Goal: Information Seeking & Learning: Learn about a topic

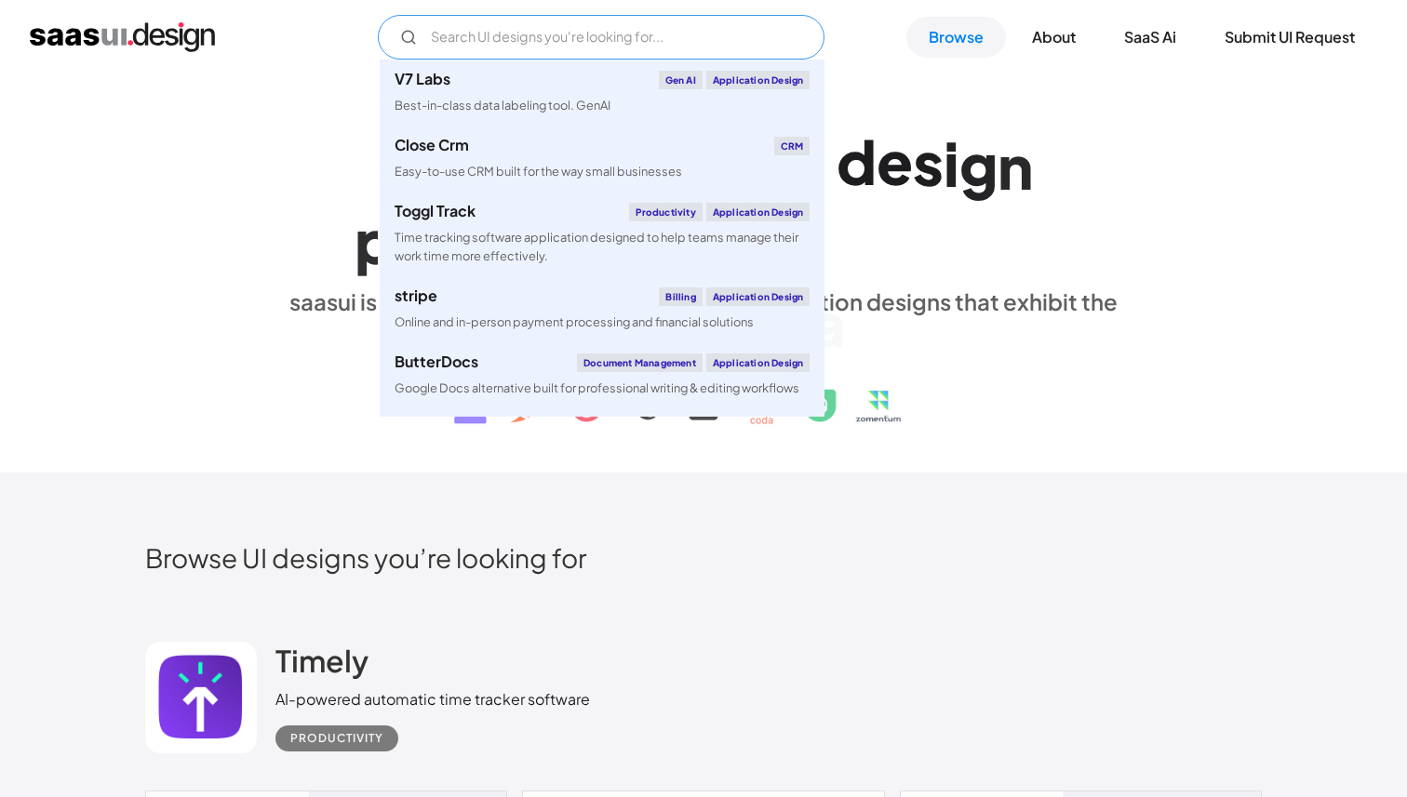
click at [638, 38] on input "Email Form" at bounding box center [601, 37] width 447 height 45
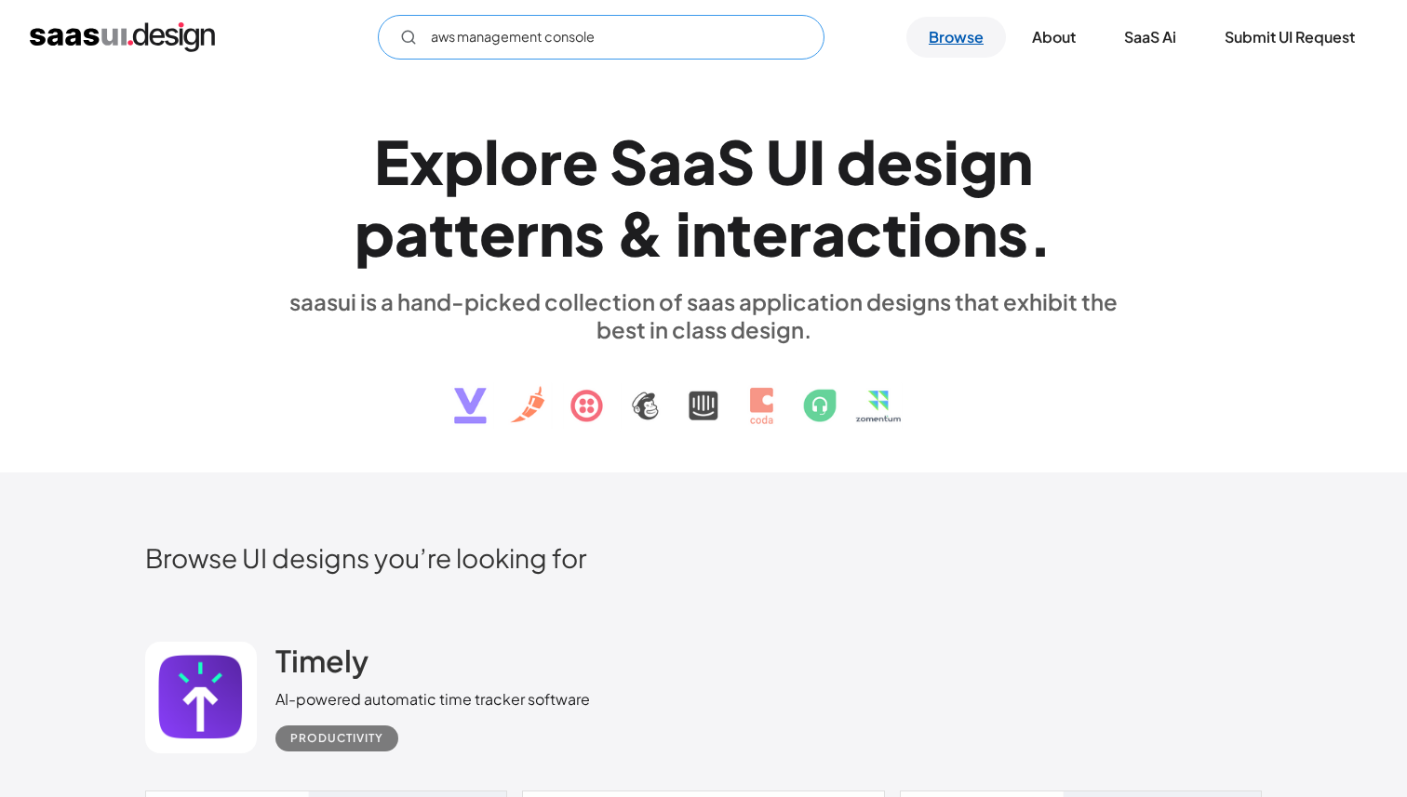
type input "aws management console"
click at [954, 47] on link "Browse" at bounding box center [956, 37] width 100 height 41
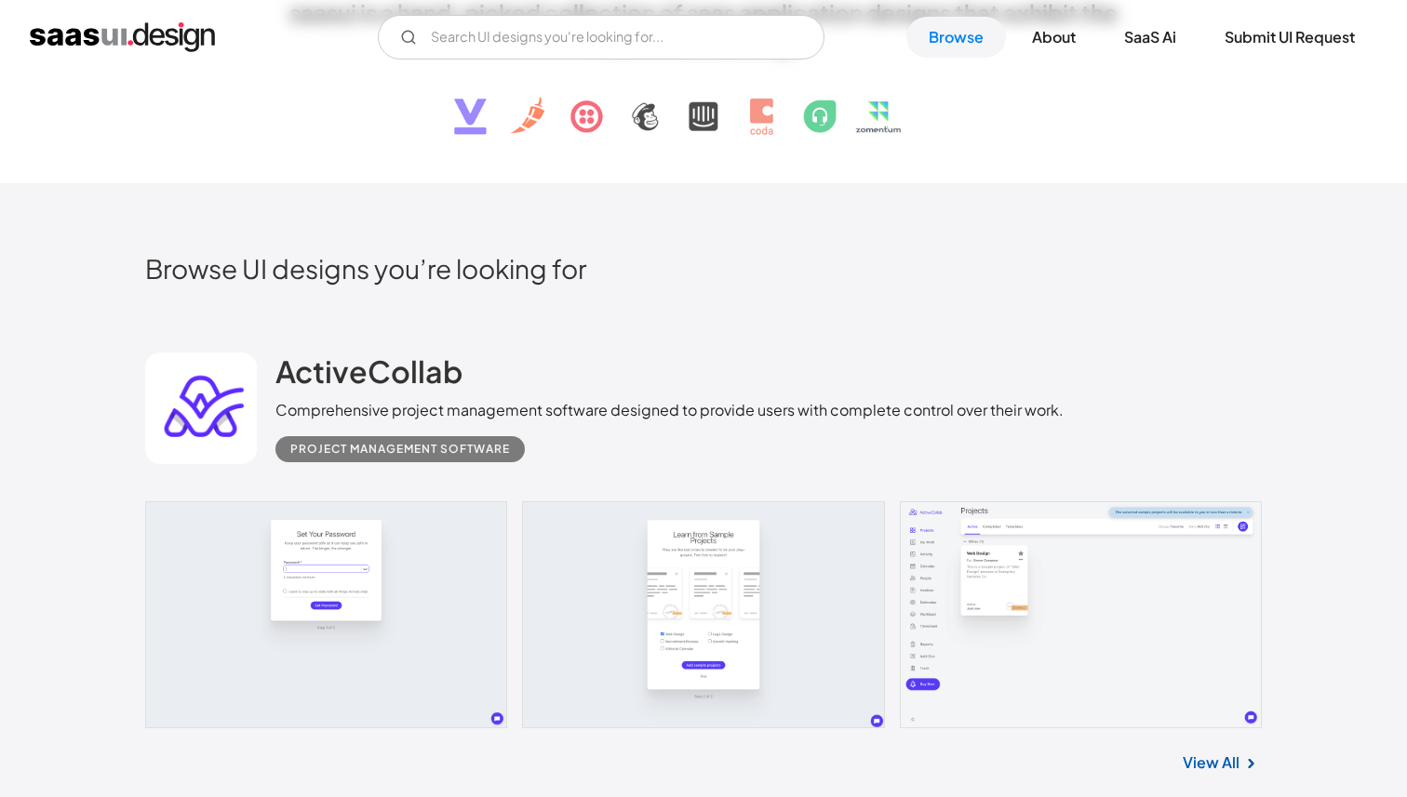
scroll to position [380, 0]
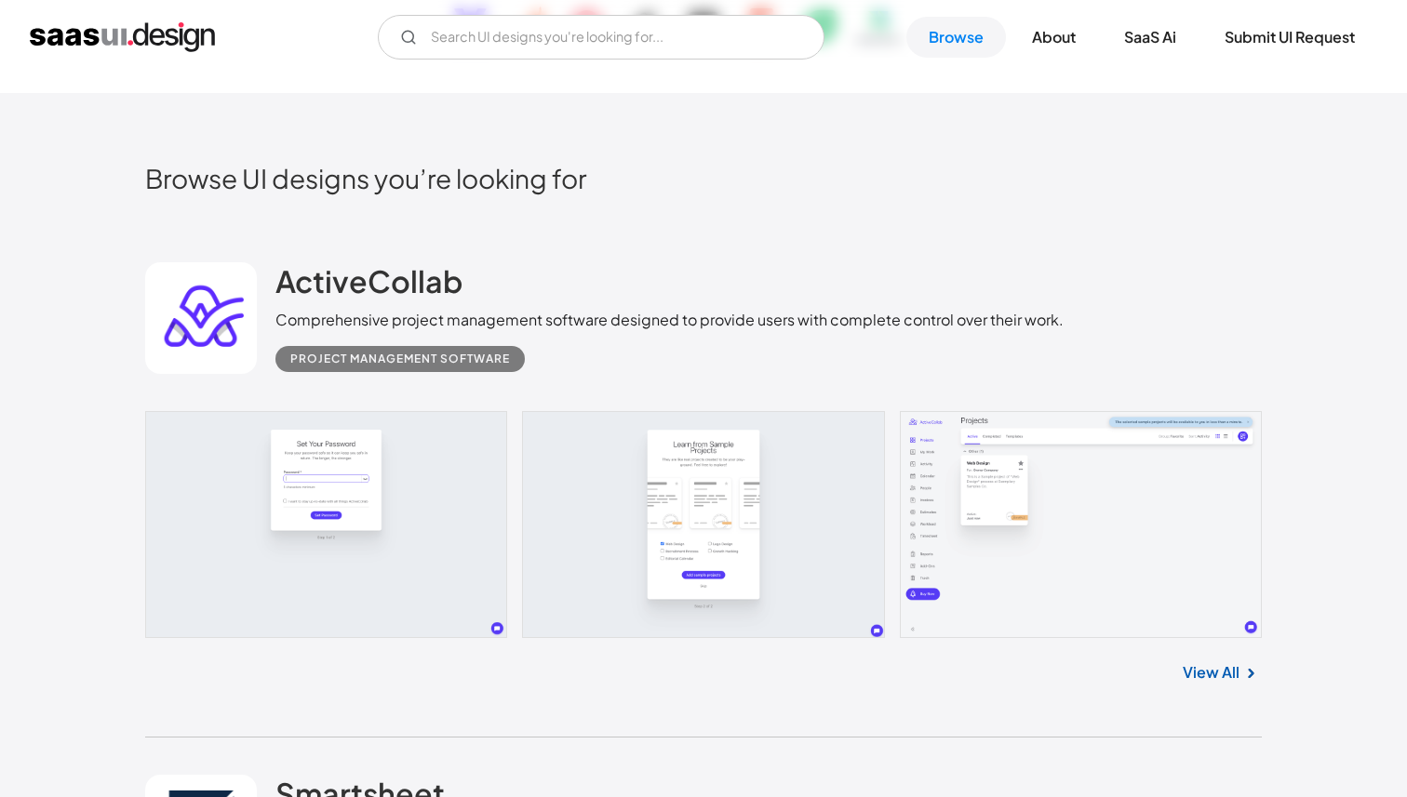
click at [586, 326] on div "Comprehensive project management software designed to provide users with comple…" at bounding box center [669, 320] width 788 height 22
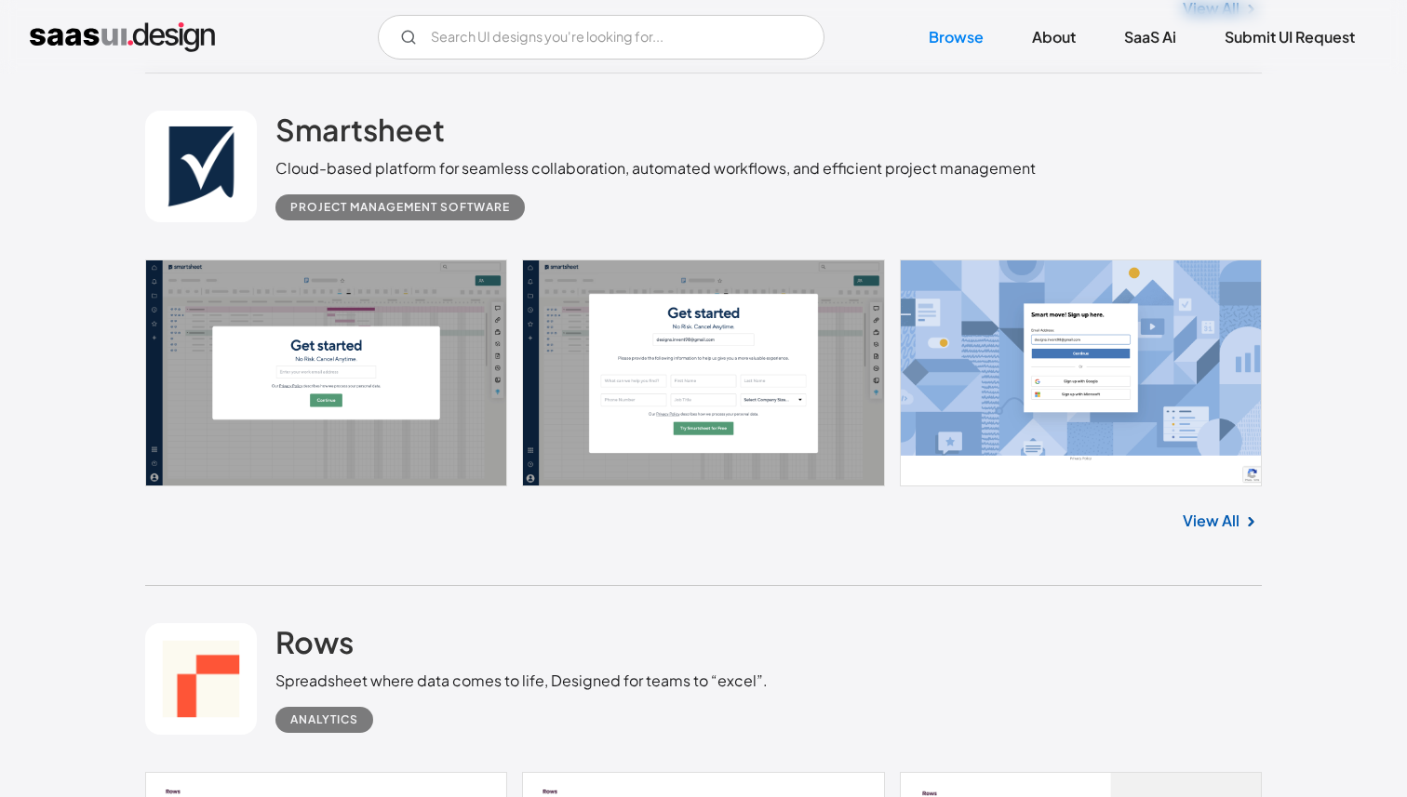
scroll to position [1048, 0]
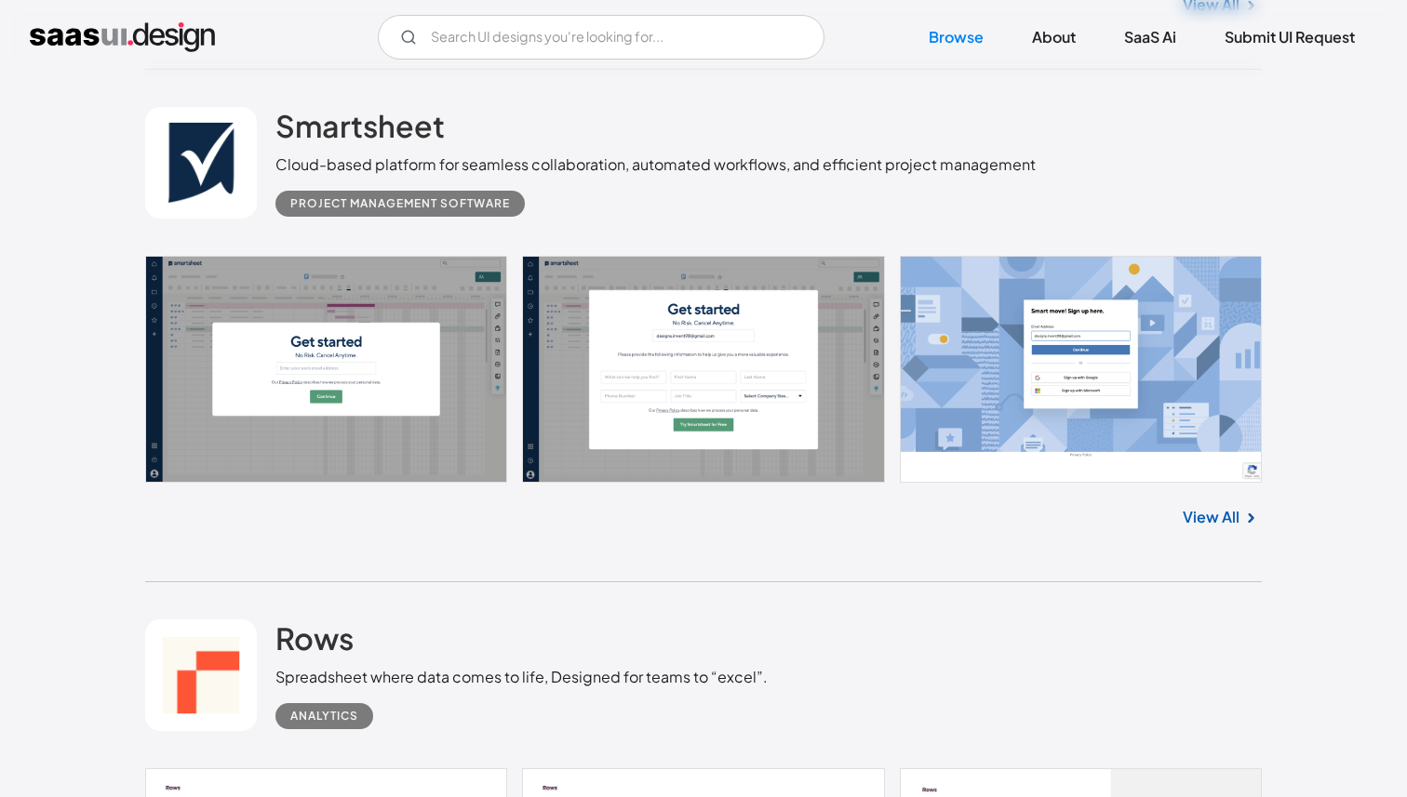
click at [1216, 491] on div "View All" at bounding box center [703, 513] width 1117 height 61
click at [1215, 493] on div "View All" at bounding box center [703, 513] width 1117 height 61
click at [1207, 500] on div "View All" at bounding box center [703, 513] width 1117 height 61
click at [1215, 515] on link "View All" at bounding box center [1211, 517] width 57 height 22
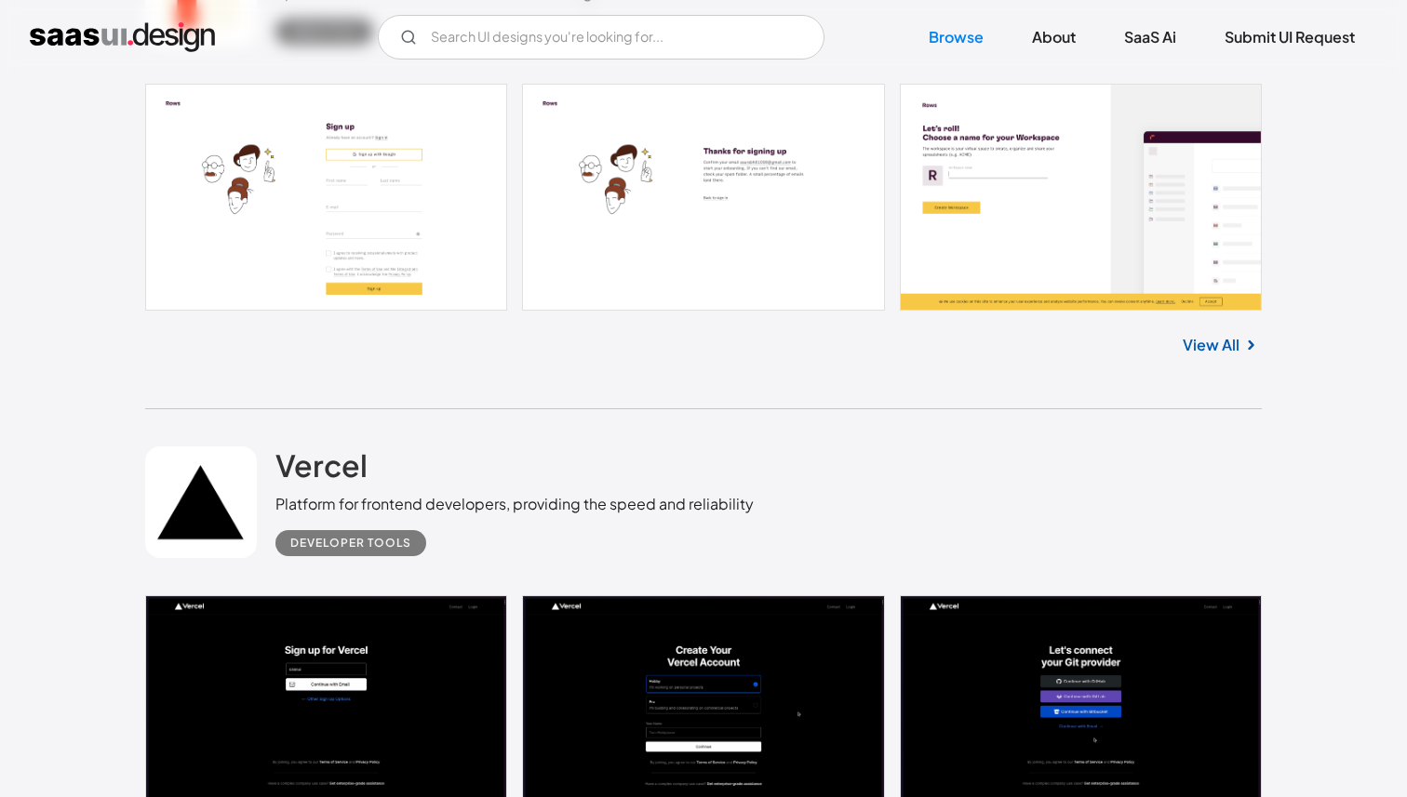
scroll to position [1775, 0]
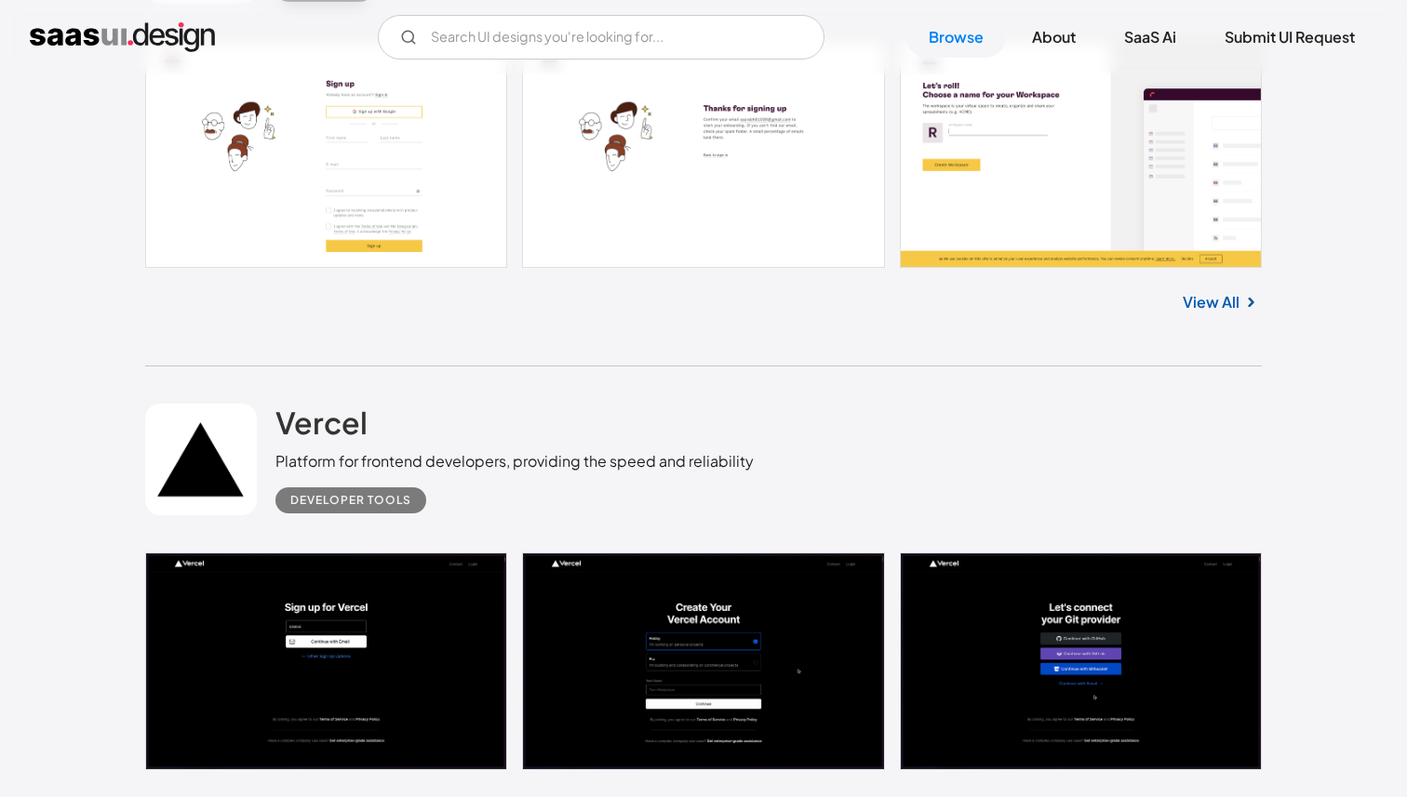
click at [1220, 291] on link "View All" at bounding box center [1211, 302] width 57 height 22
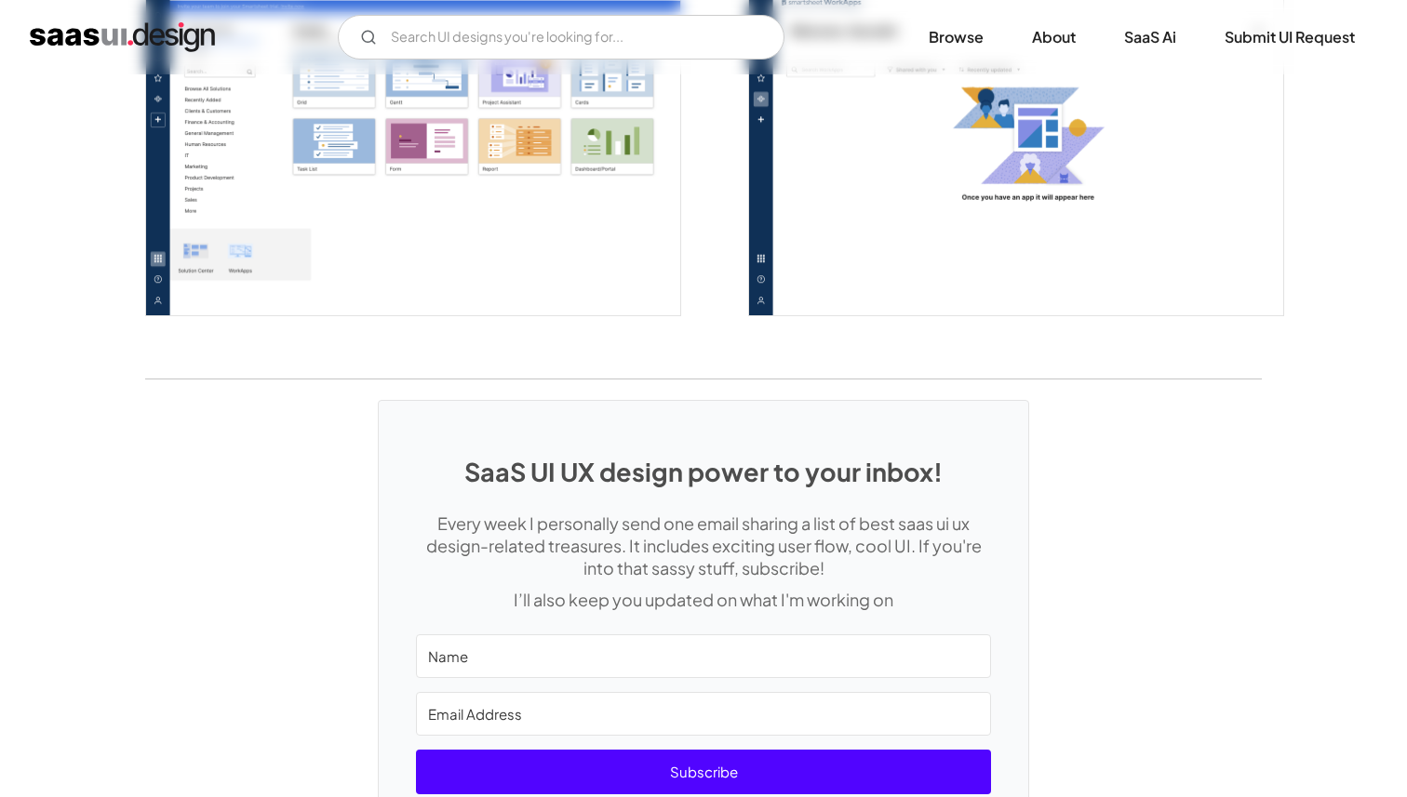
scroll to position [5133, 0]
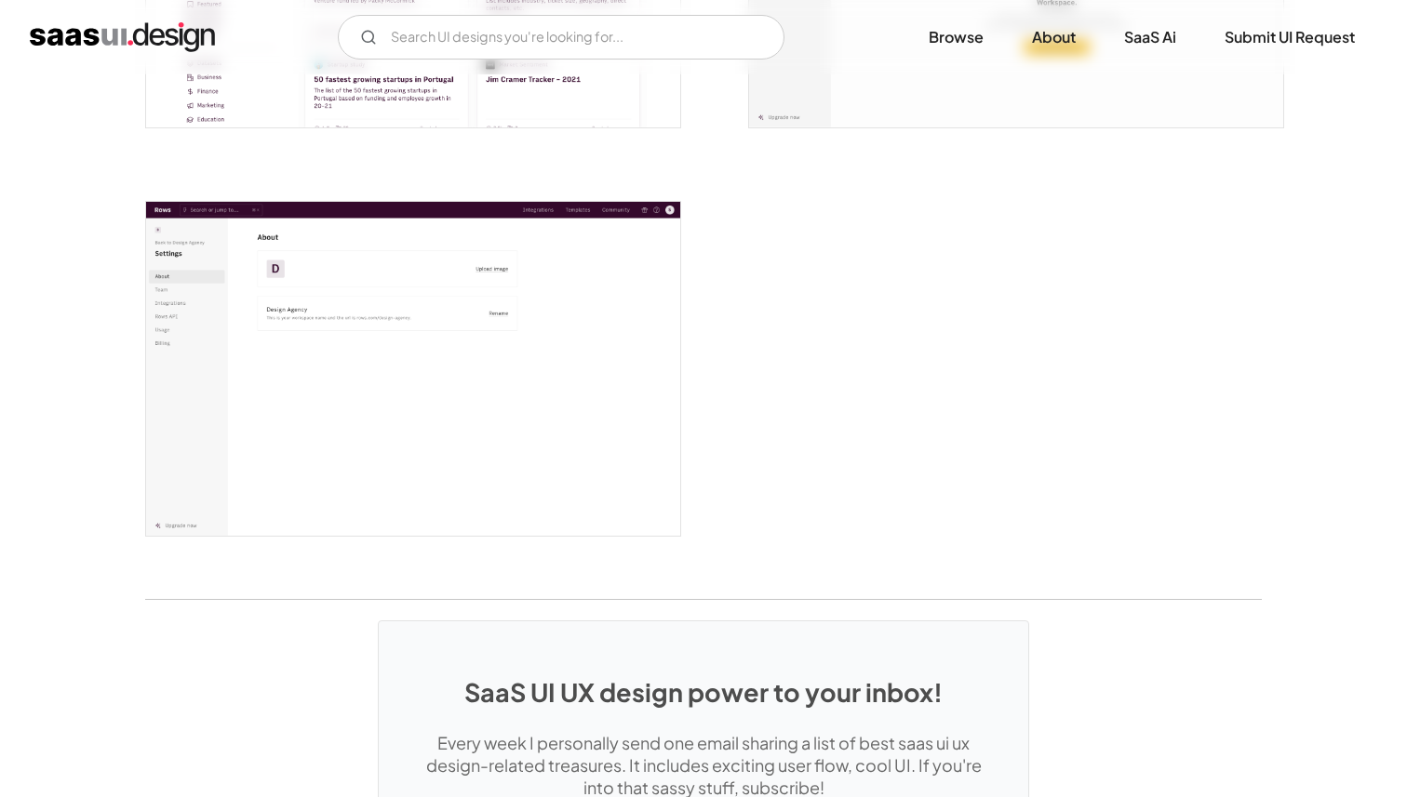
scroll to position [5136, 0]
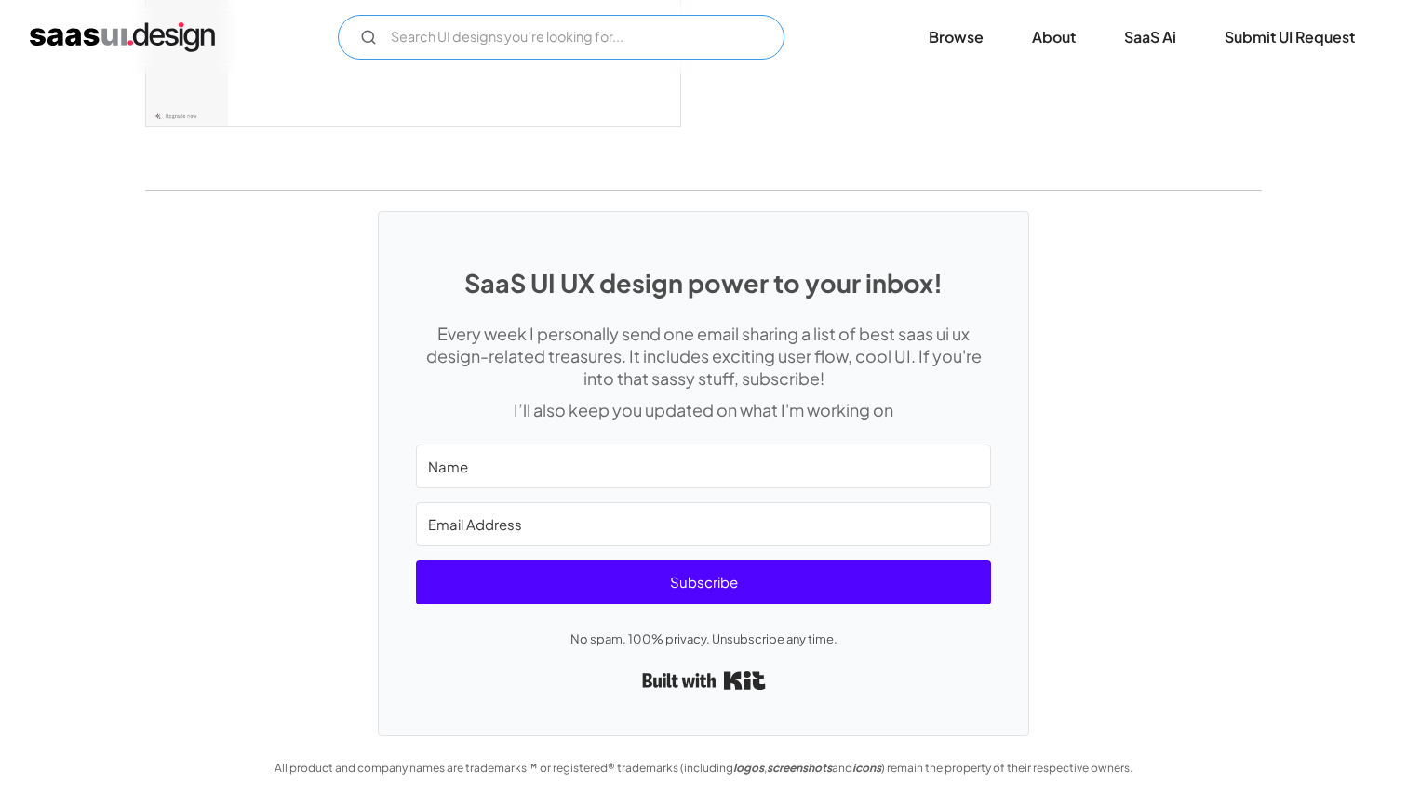
click at [513, 50] on input "Email Form" at bounding box center [561, 37] width 447 height 45
type input "culture amp"
